Goal: Task Accomplishment & Management: Manage account settings

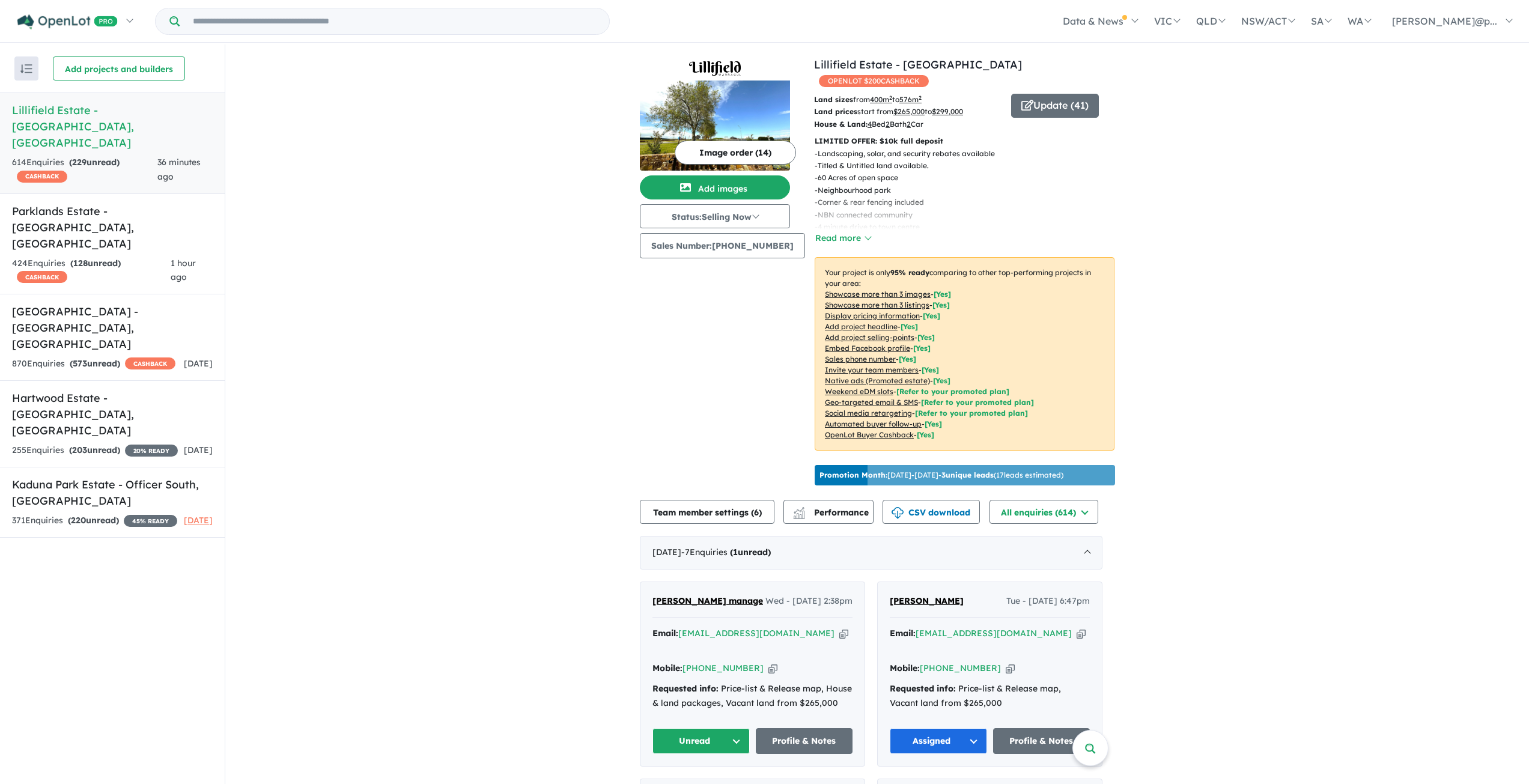
scroll to position [209, 0]
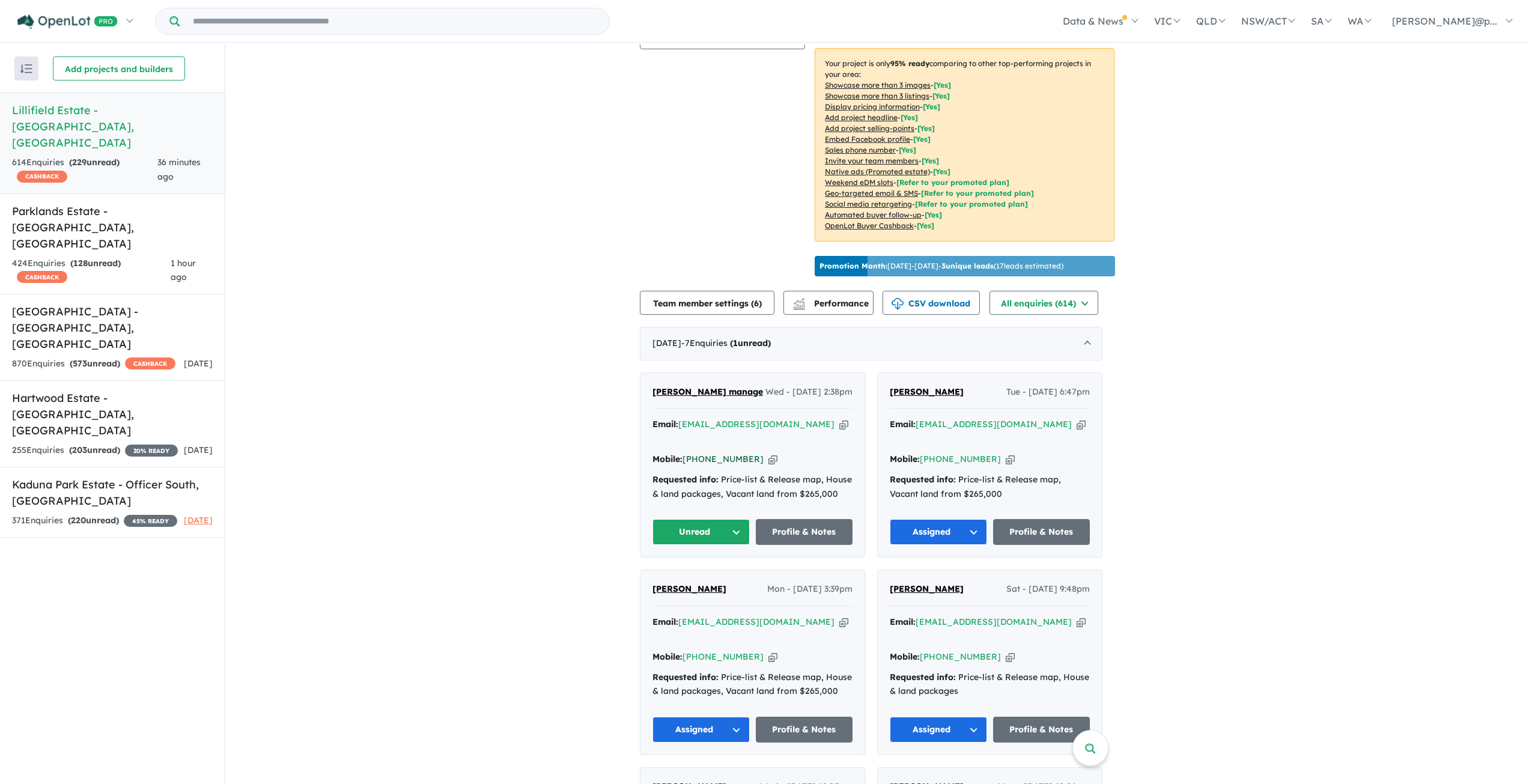
drag, startPoint x: 763, startPoint y: 454, endPoint x: 750, endPoint y: 451, distance: 13.3
click at [768, 454] on icon "button" at bounding box center [772, 458] width 9 height 13
click at [839, 430] on icon "button" at bounding box center [843, 424] width 9 height 13
drag, startPoint x: 710, startPoint y: 415, endPoint x: 652, endPoint y: 386, distance: 64.8
click at [652, 386] on div "[PERSON_NAME] manage Wed - [DATE] 2:38pm Email: [EMAIL_ADDRESS][DOMAIN_NAME] Co…" at bounding box center [753, 464] width 224 height 185
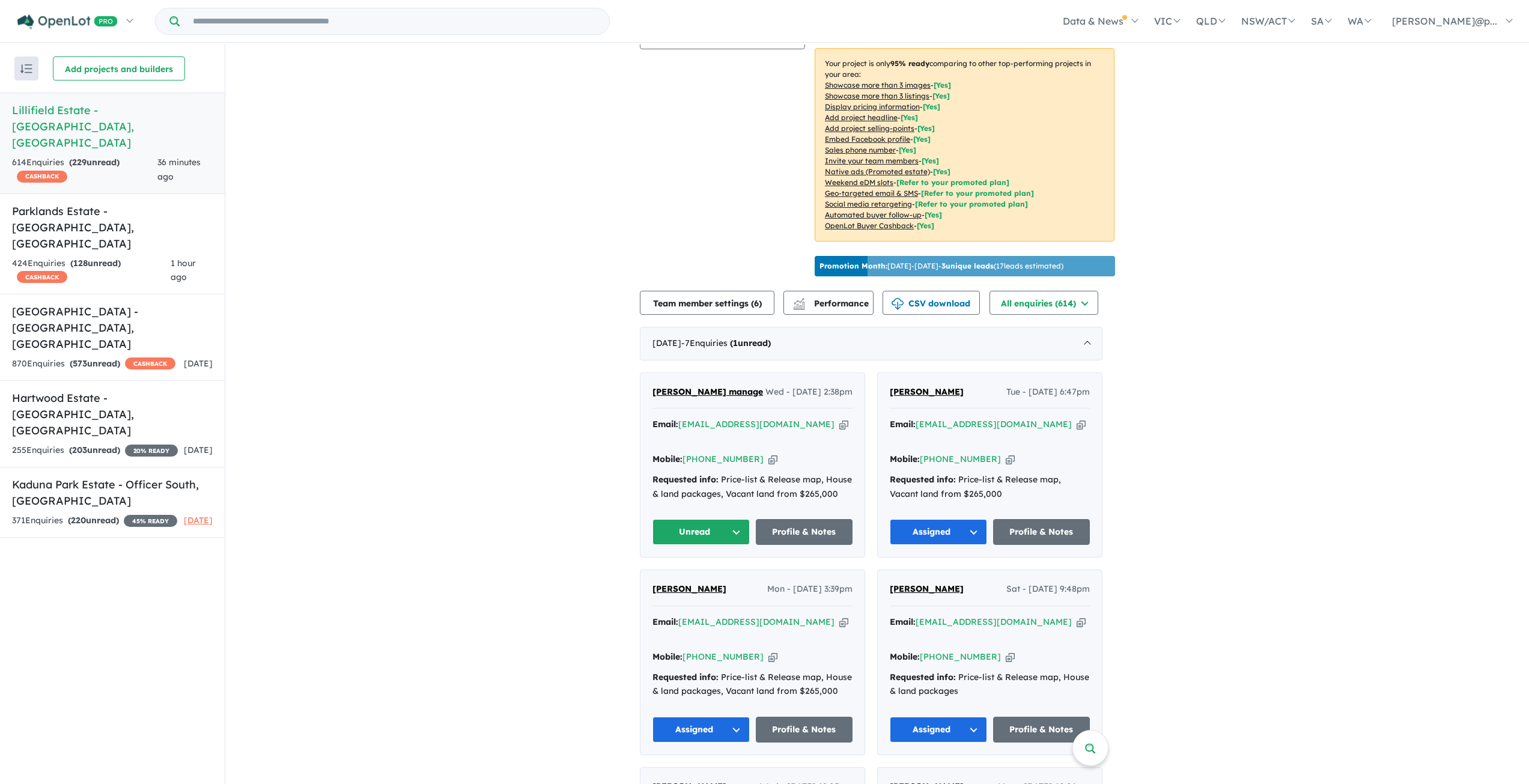
copy span "[PERSON_NAME] manage"
drag, startPoint x: 844, startPoint y: 491, endPoint x: 653, endPoint y: 390, distance: 216.1
click at [653, 390] on div "[PERSON_NAME] manage Wed - [DATE] 2:38pm Email: [EMAIL_ADDRESS][DOMAIN_NAME] Co…" at bounding box center [753, 464] width 224 height 185
copy div "[PERSON_NAME] manage Wed - [DATE] 2:38pm Email: [EMAIL_ADDRESS][DOMAIN_NAME] Co…"
click at [704, 525] on button "Unread" at bounding box center [701, 532] width 97 height 26
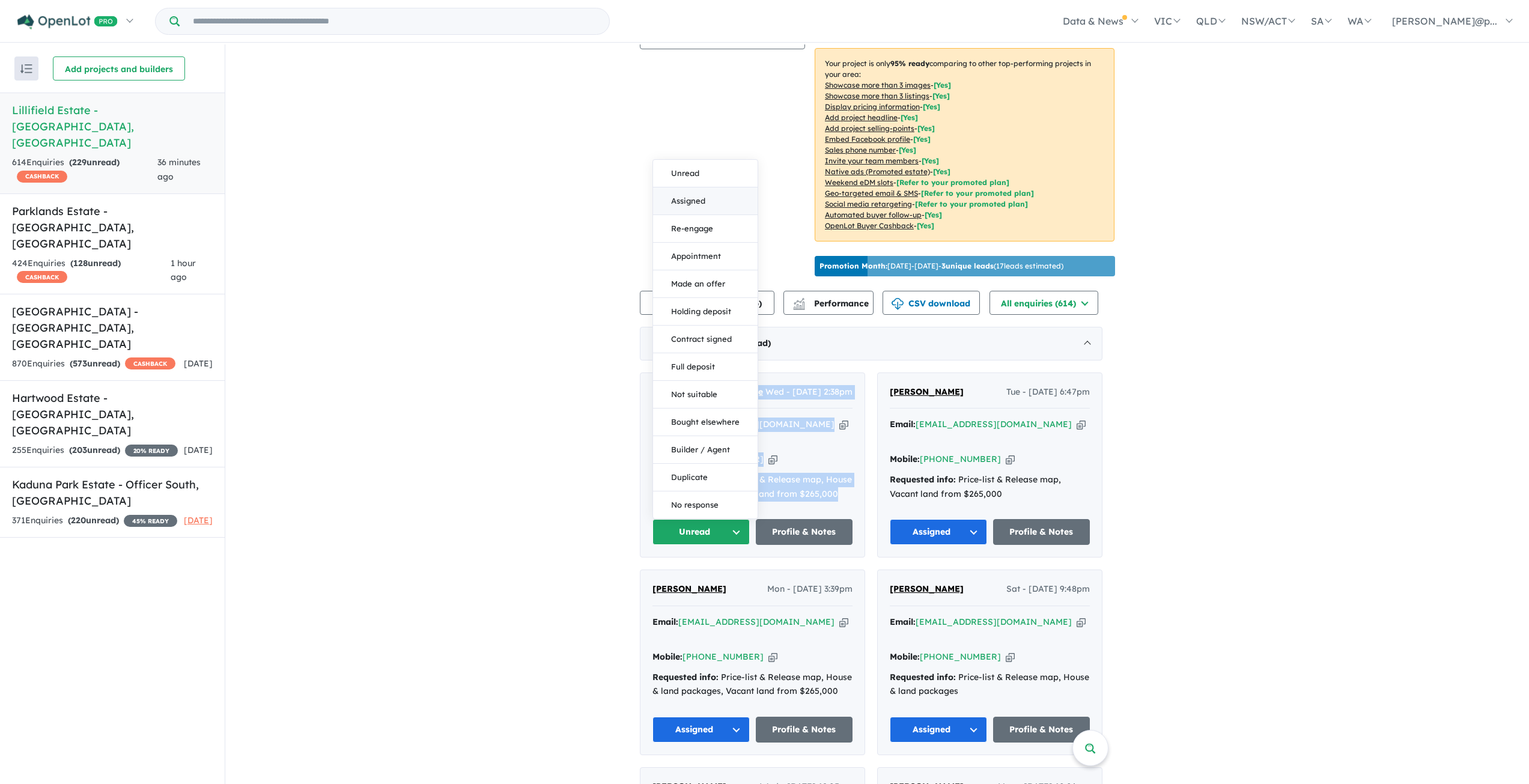
click at [711, 205] on button "Assigned" at bounding box center [706, 202] width 105 height 28
